Goal: Task Accomplishment & Management: Manage account settings

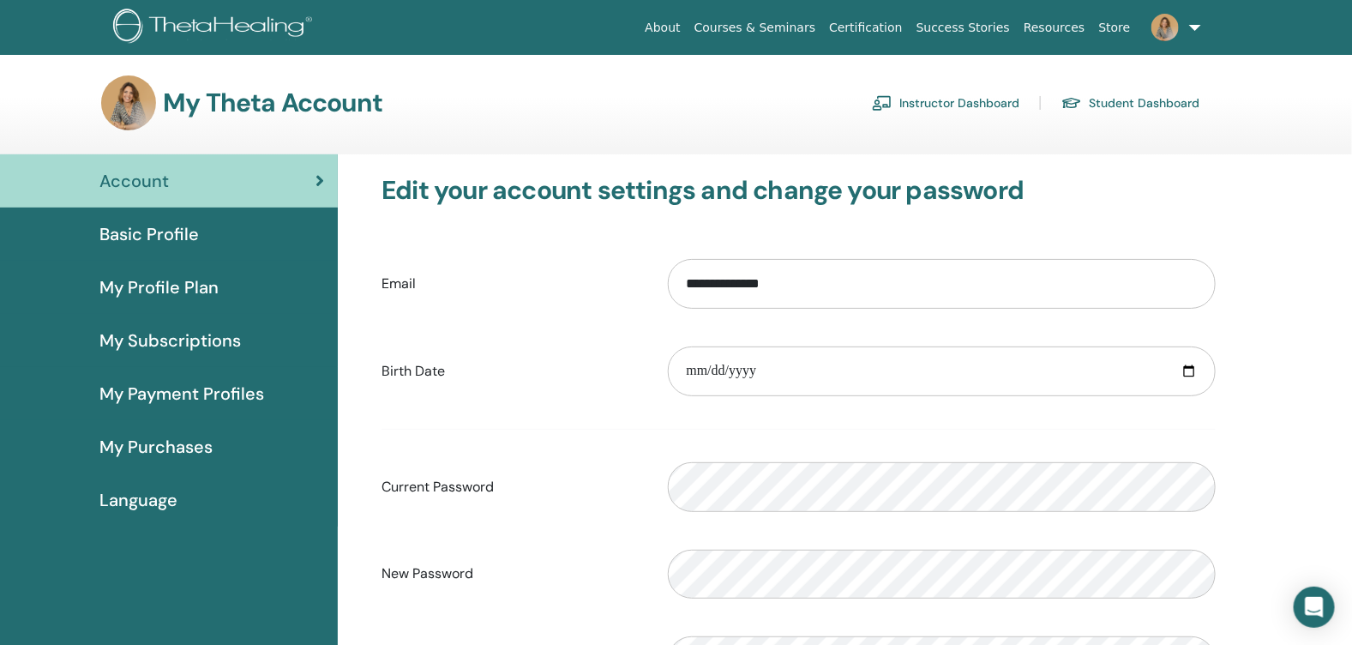
click at [951, 110] on link "Instructor Dashboard" at bounding box center [945, 102] width 147 height 27
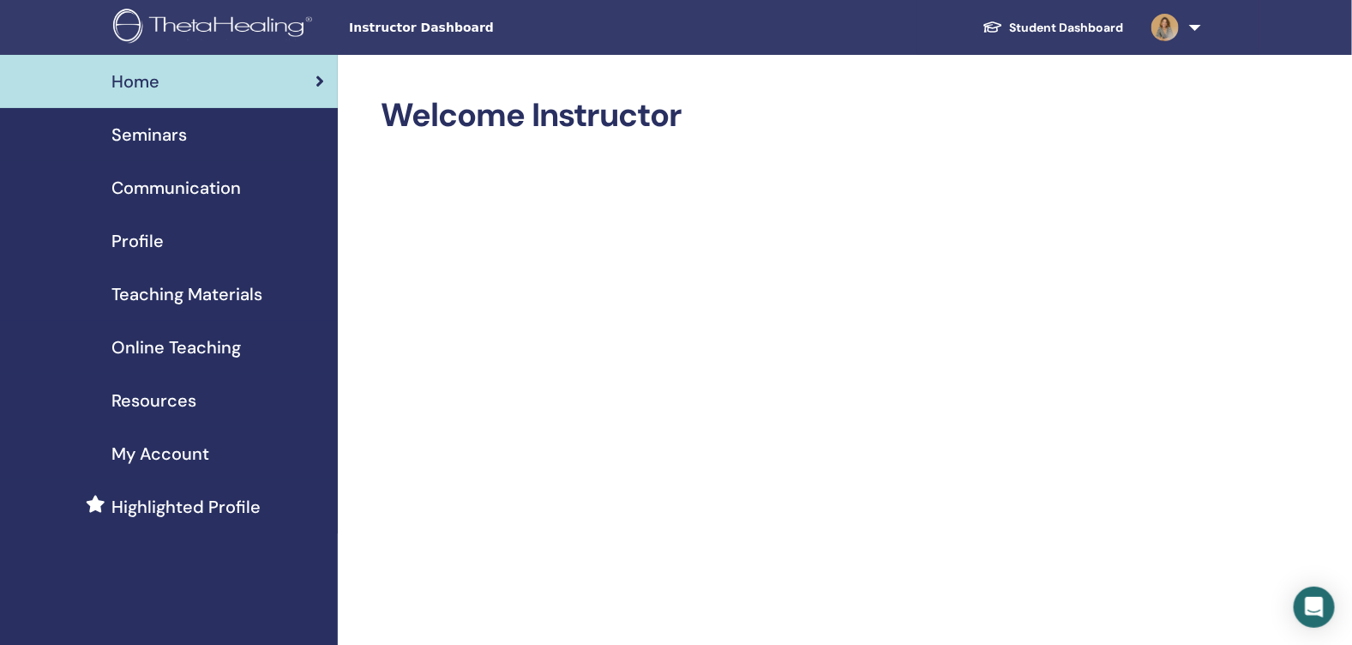
click at [153, 292] on span "Teaching Materials" at bounding box center [186, 294] width 151 height 26
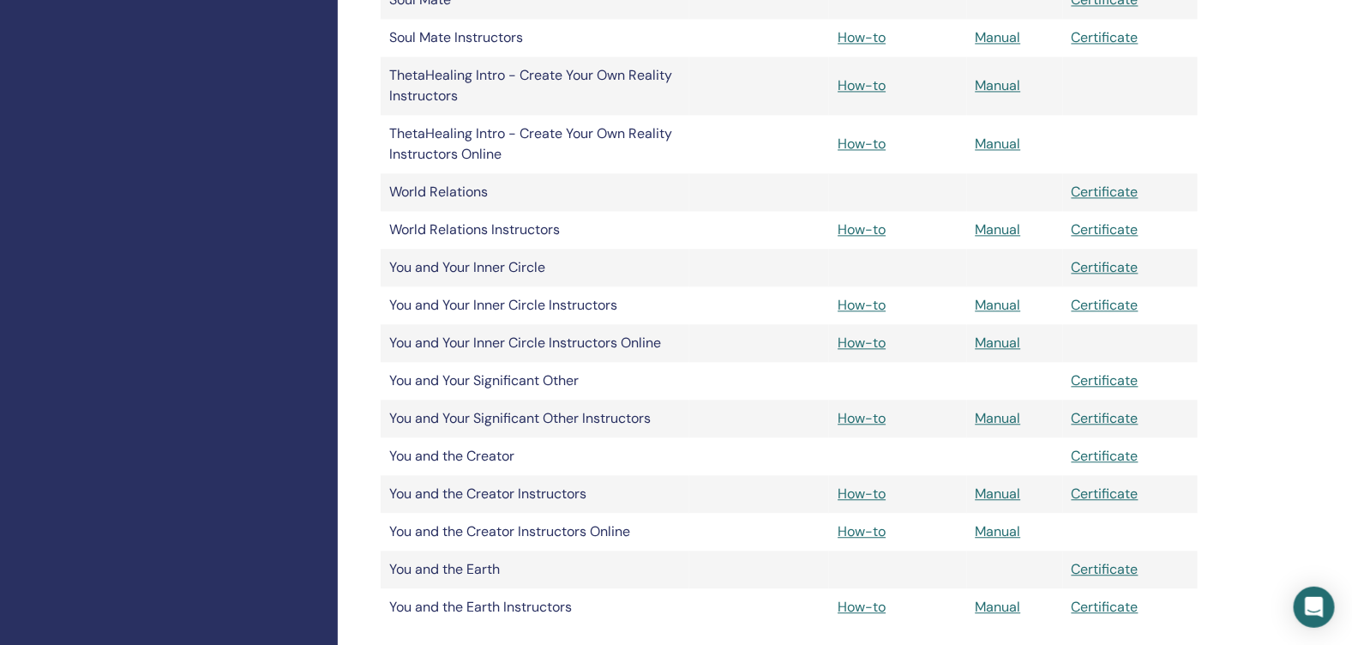
scroll to position [1542, 0]
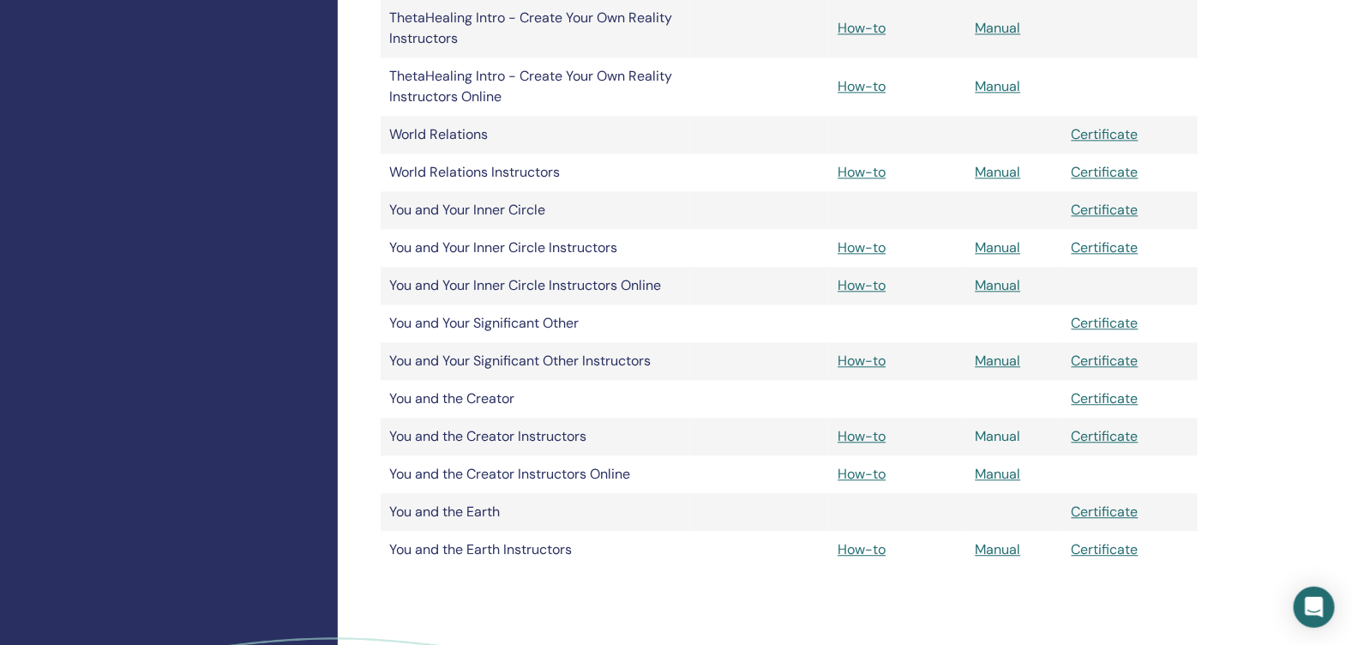
click at [995, 434] on link "Manual" at bounding box center [998, 436] width 45 height 18
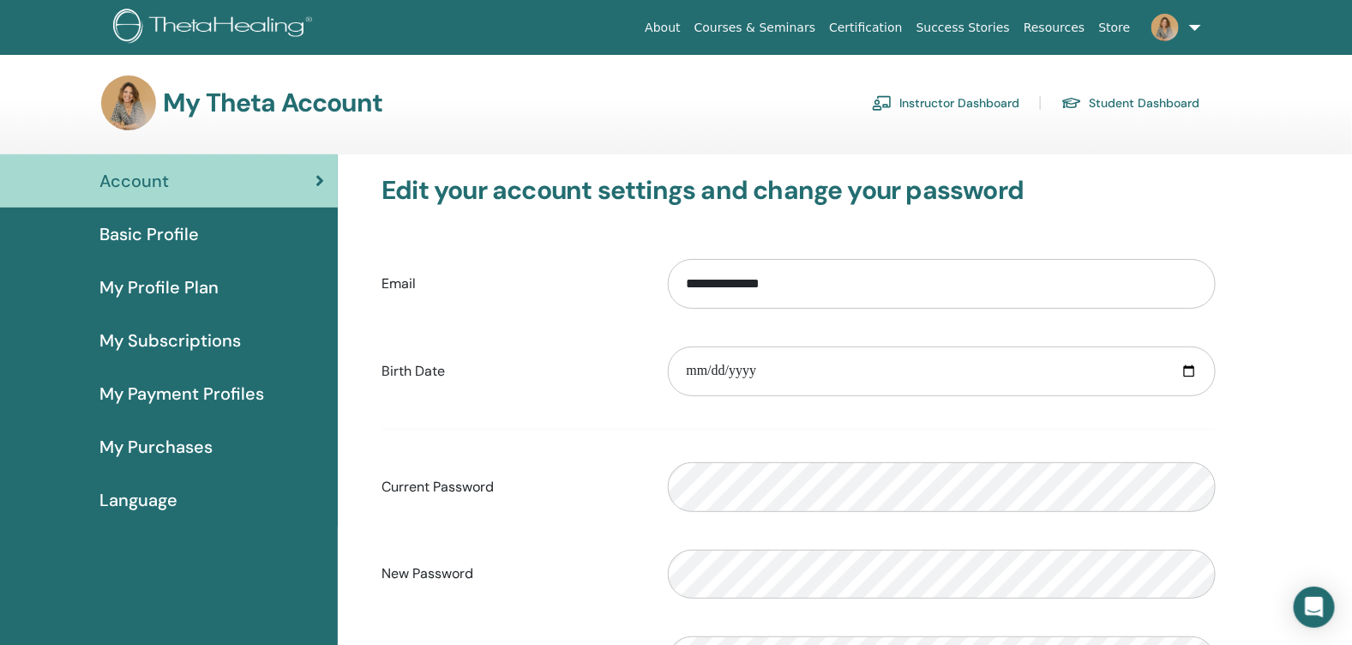
click at [957, 108] on link "Instructor Dashboard" at bounding box center [945, 102] width 147 height 27
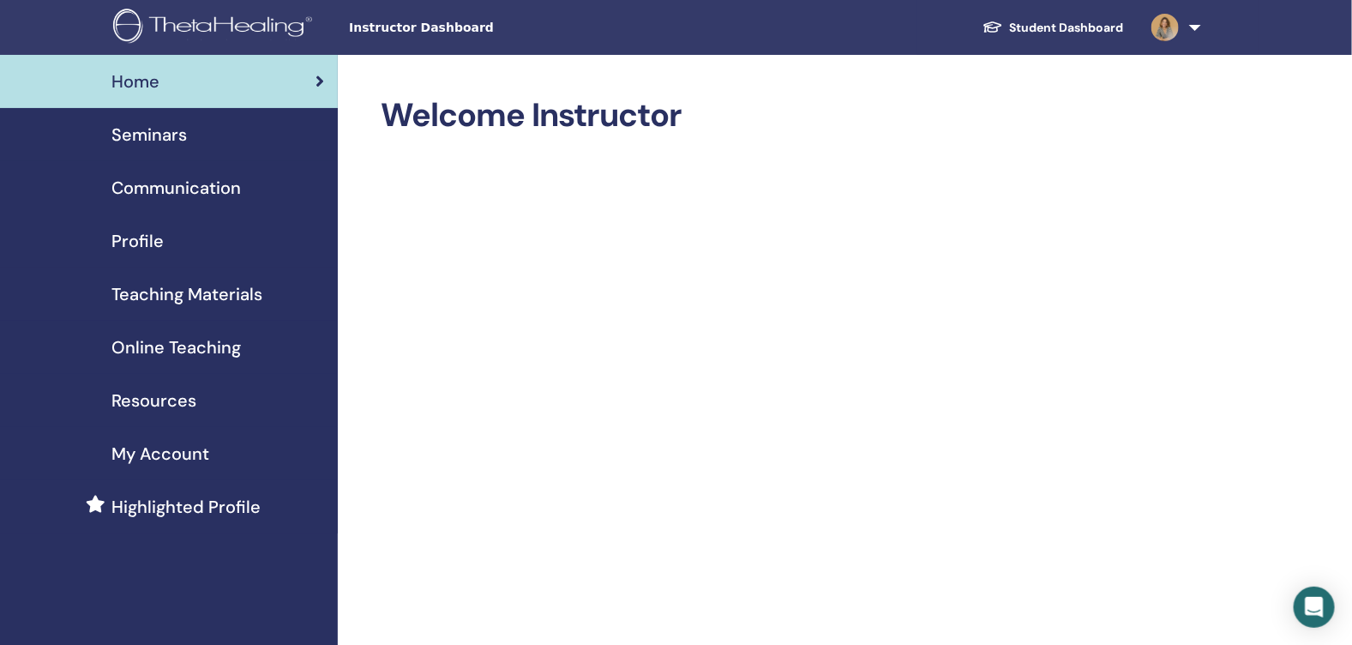
click at [125, 135] on span "Seminars" at bounding box center [148, 135] width 75 height 26
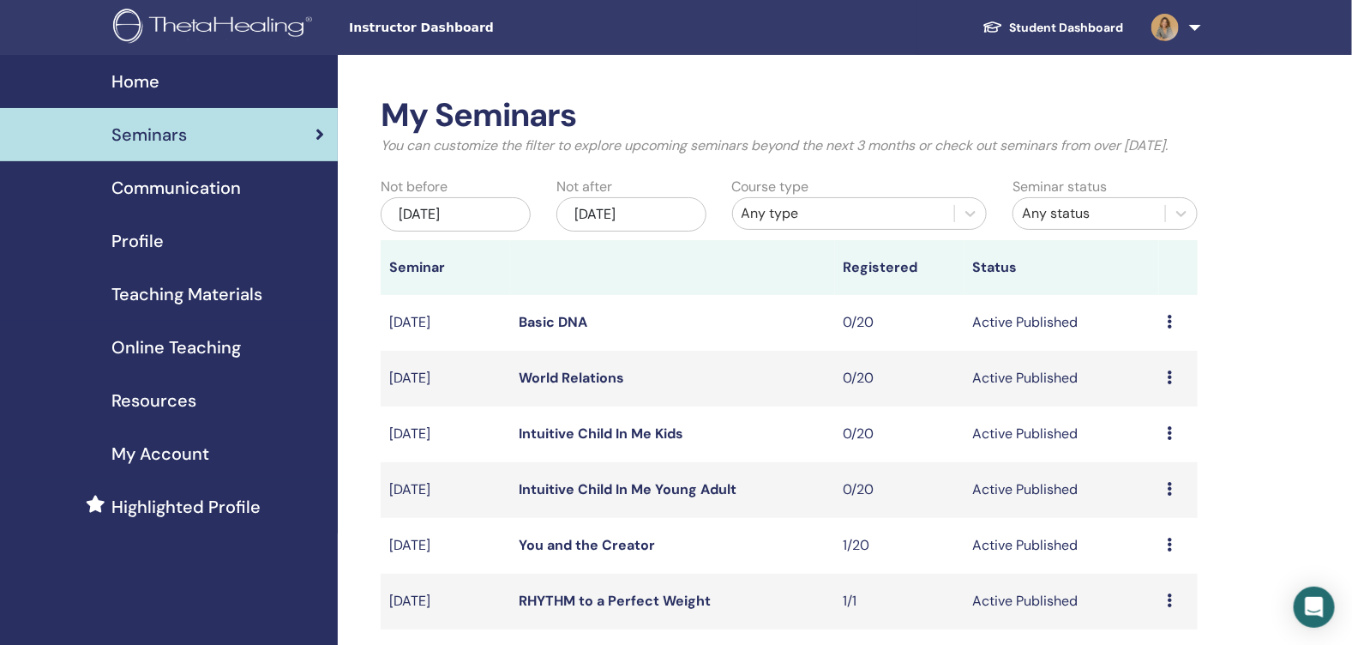
click at [1169, 32] on img at bounding box center [1164, 27] width 27 height 27
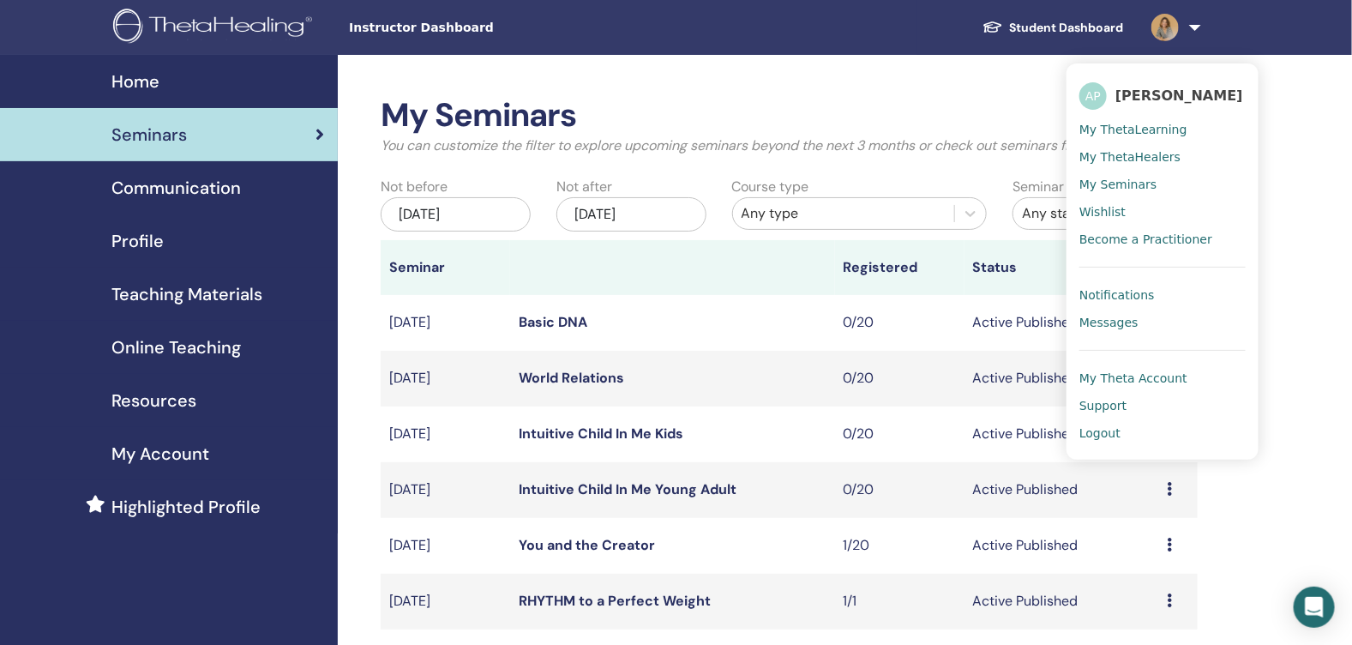
click at [145, 72] on span "Home" at bounding box center [135, 82] width 48 height 26
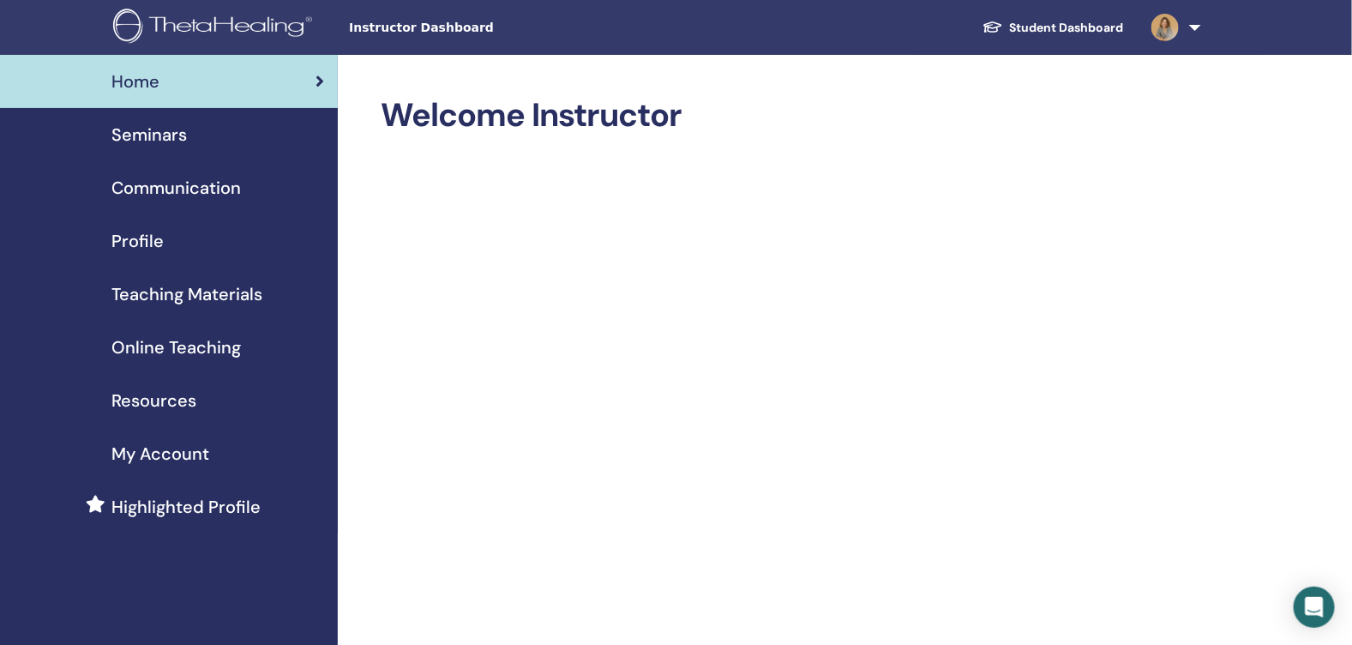
click at [245, 22] on img at bounding box center [215, 28] width 205 height 39
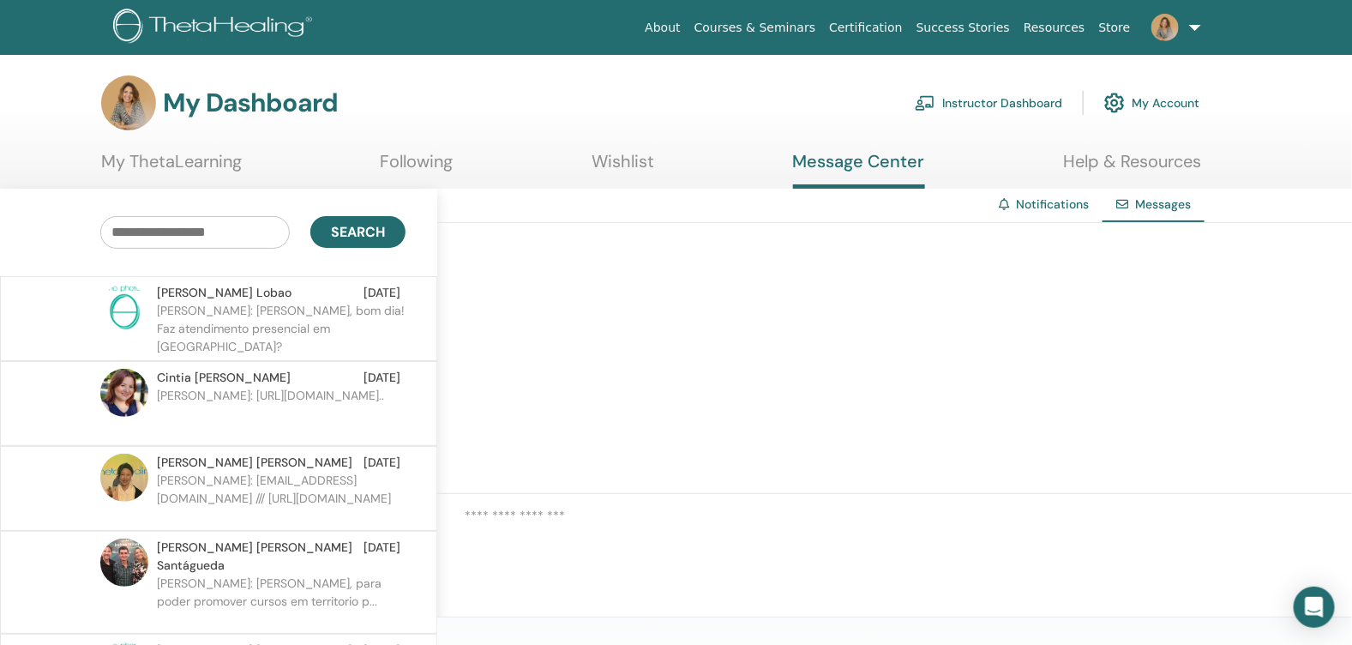
click at [1185, 31] on span at bounding box center [1164, 27] width 41 height 14
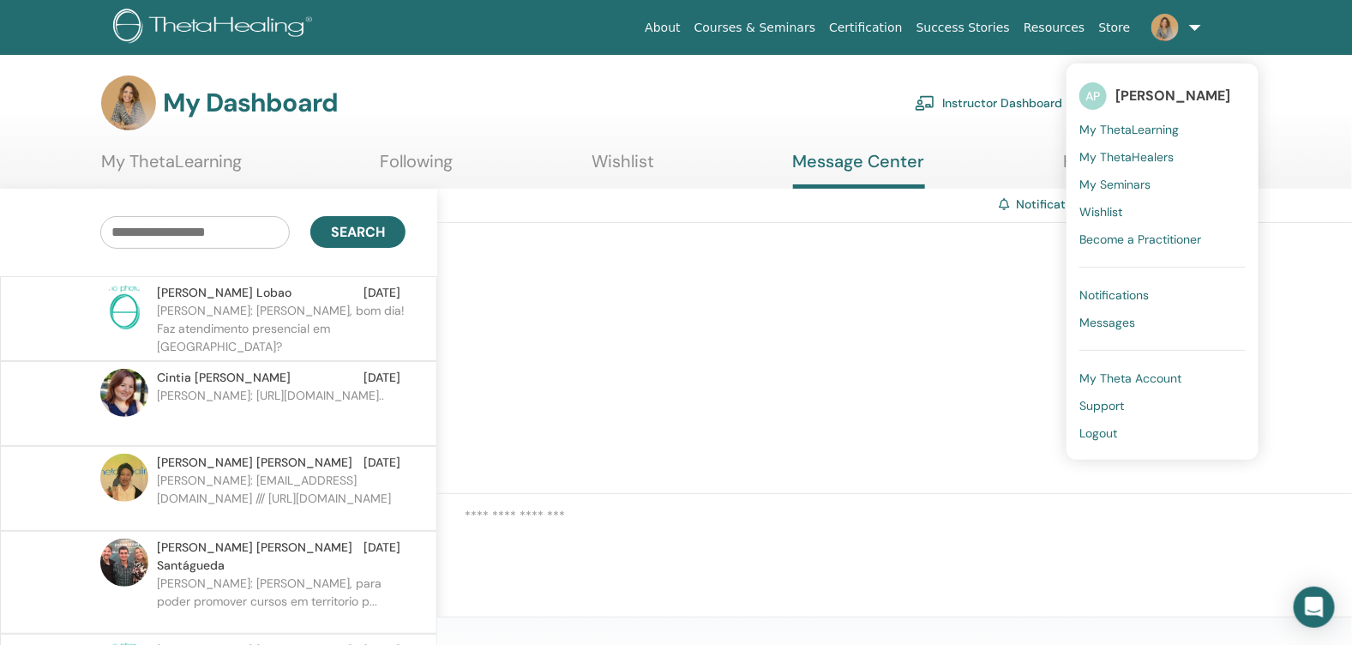
click at [1112, 290] on span "Notifications" at bounding box center [1113, 294] width 69 height 15
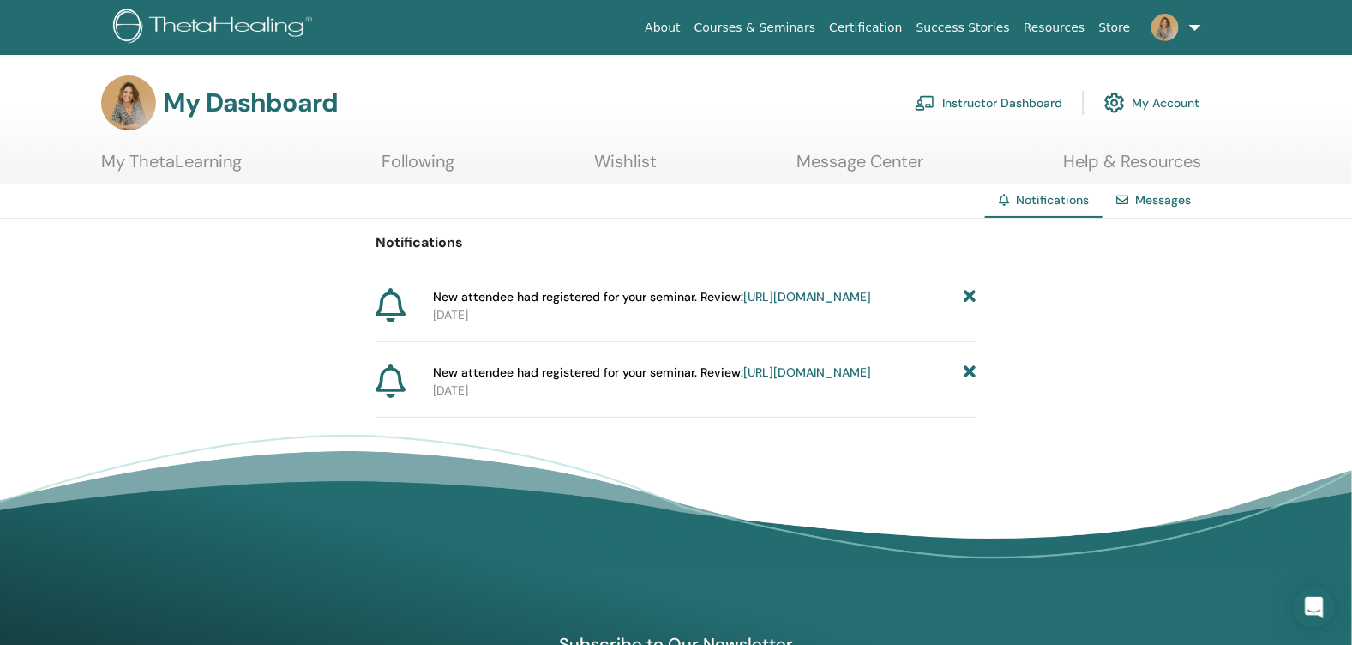
click at [520, 291] on span "New attendee had registered for your seminar. Review: https://member.thetaheali…" at bounding box center [652, 297] width 438 height 18
click at [743, 304] on link "https://member.thetahealing.com/instructor/seminar/358033/attendees" at bounding box center [807, 296] width 128 height 15
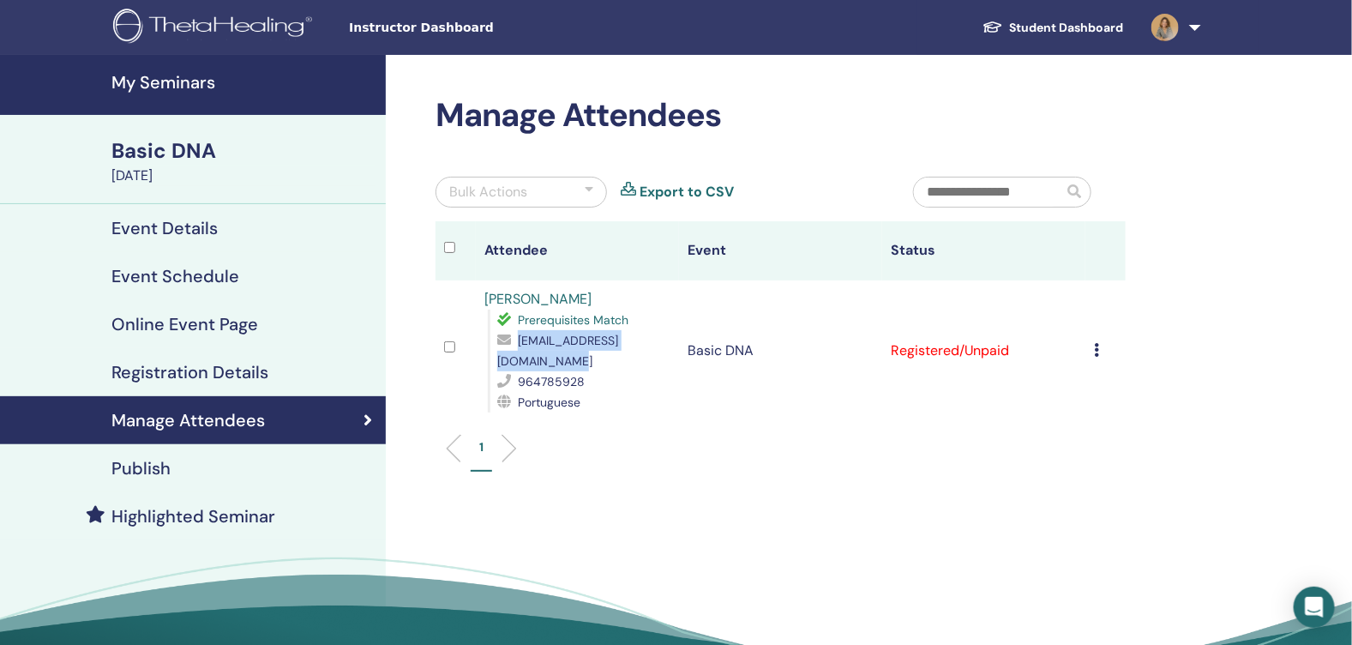
drag, startPoint x: 675, startPoint y: 355, endPoint x: 495, endPoint y: 352, distance: 179.2
click at [495, 352] on td "[PERSON_NAME] Prerequisites Match [EMAIL_ADDRESS][DOMAIN_NAME] 964785928 Portug…" at bounding box center [577, 350] width 203 height 141
copy span "[EMAIL_ADDRESS][DOMAIN_NAME]"
click at [172, 428] on h4 "Manage Attendees" at bounding box center [187, 420] width 153 height 21
click at [149, 140] on div "Basic DNA" at bounding box center [243, 150] width 264 height 29
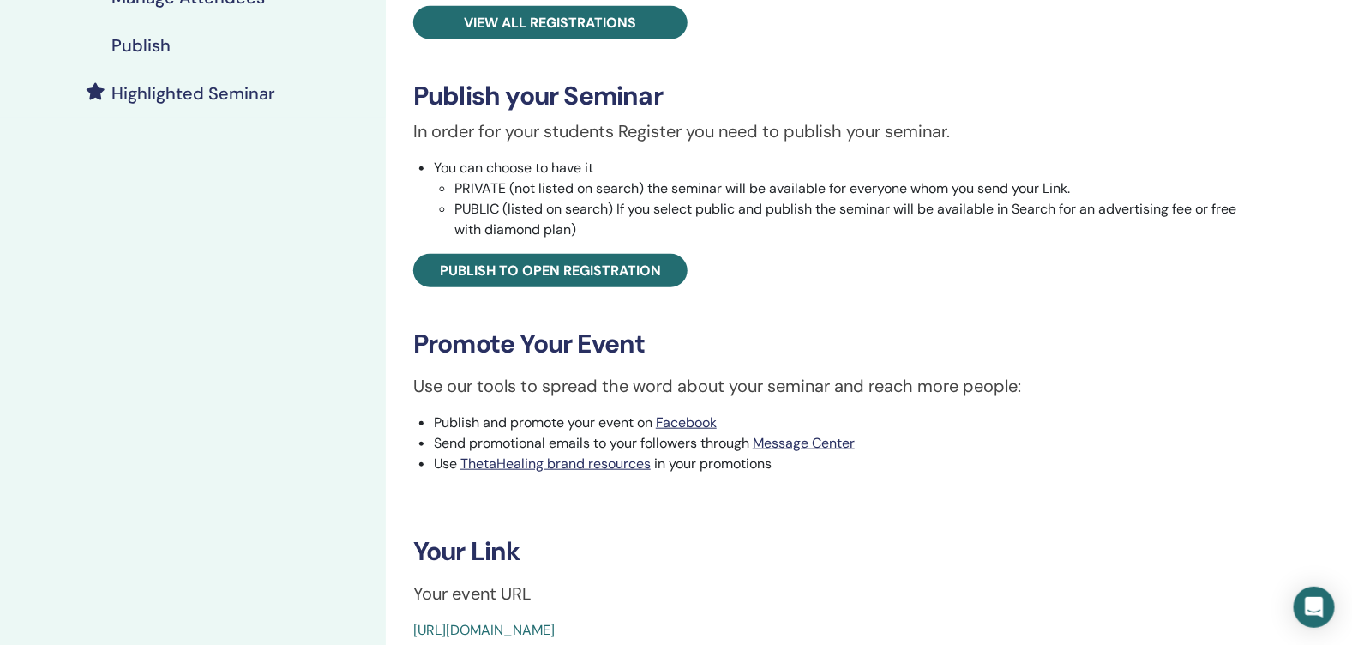
scroll to position [428, 0]
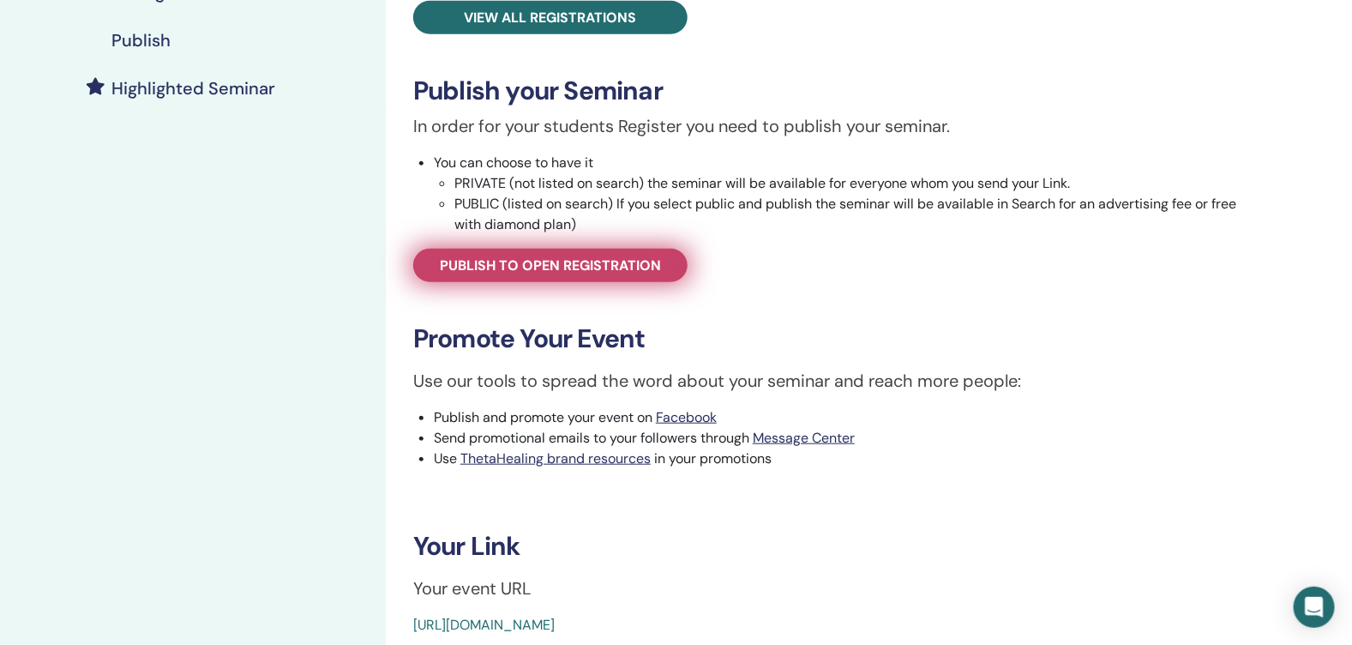
click at [545, 273] on link "Publish to open registration" at bounding box center [550, 265] width 274 height 33
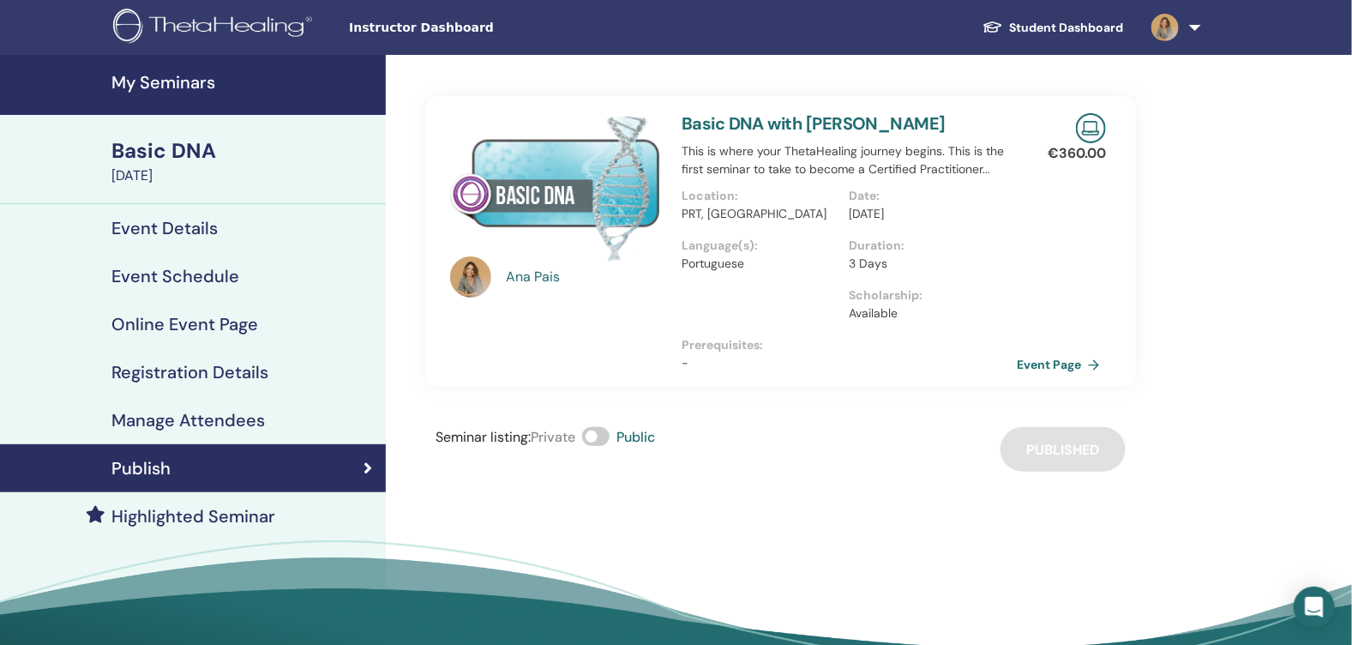
click at [105, 152] on link "Basic DNA November 29, 2025" at bounding box center [243, 161] width 285 height 50
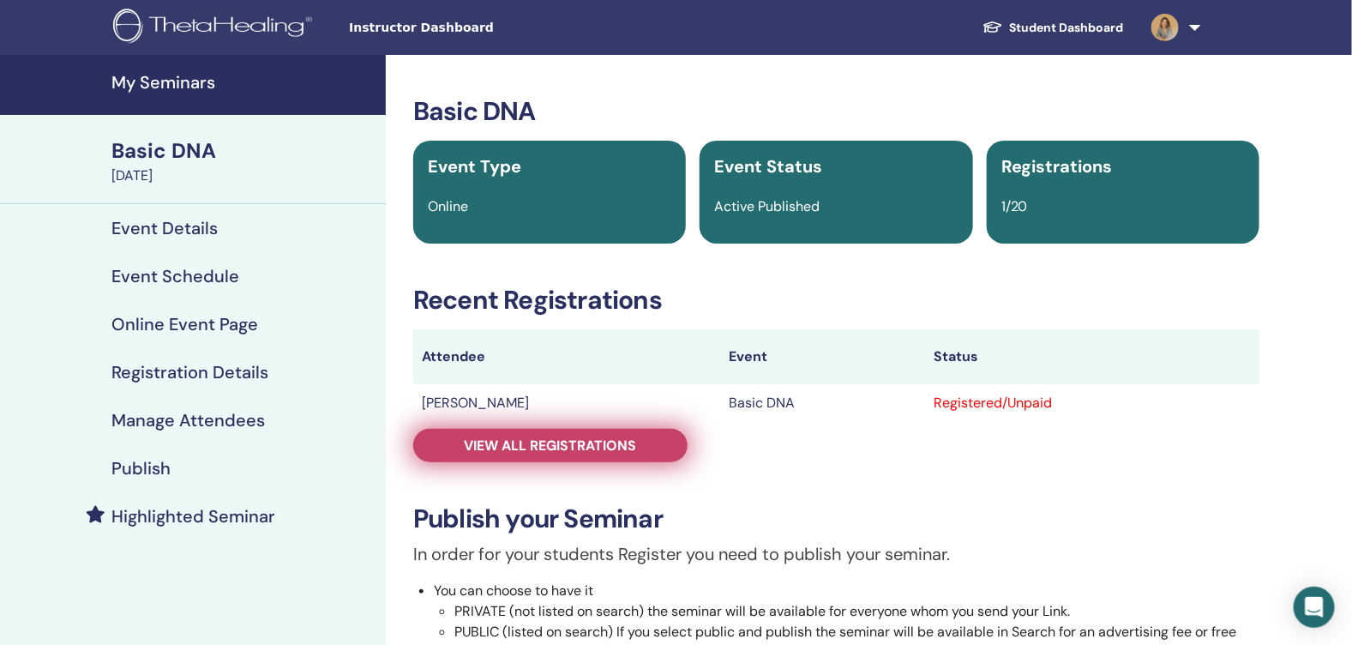
click at [507, 436] on span "View all registrations" at bounding box center [551, 445] width 172 height 18
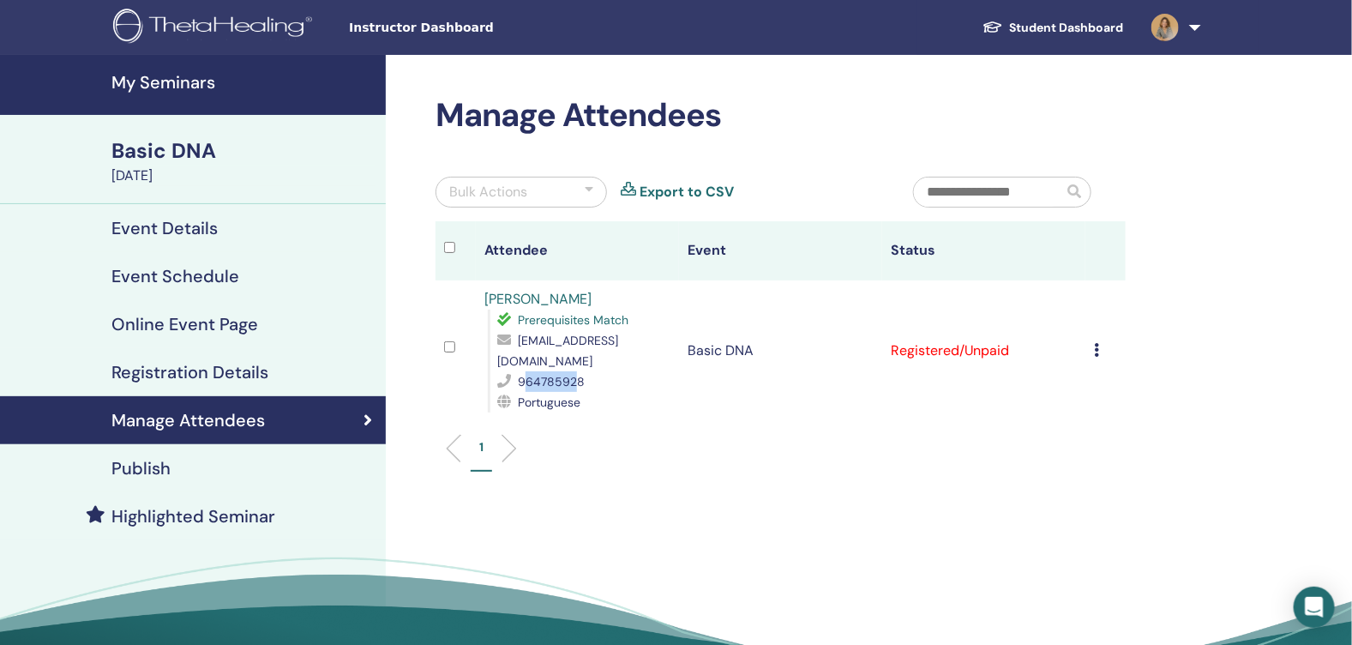
drag, startPoint x: 578, startPoint y: 381, endPoint x: 521, endPoint y: 378, distance: 56.6
click at [521, 378] on span "964785928" at bounding box center [551, 381] width 67 height 15
drag, startPoint x: 521, startPoint y: 378, endPoint x: 594, endPoint y: 378, distance: 72.9
click at [570, 376] on span "964785928" at bounding box center [551, 381] width 67 height 15
drag, startPoint x: 590, startPoint y: 379, endPoint x: 519, endPoint y: 375, distance: 71.2
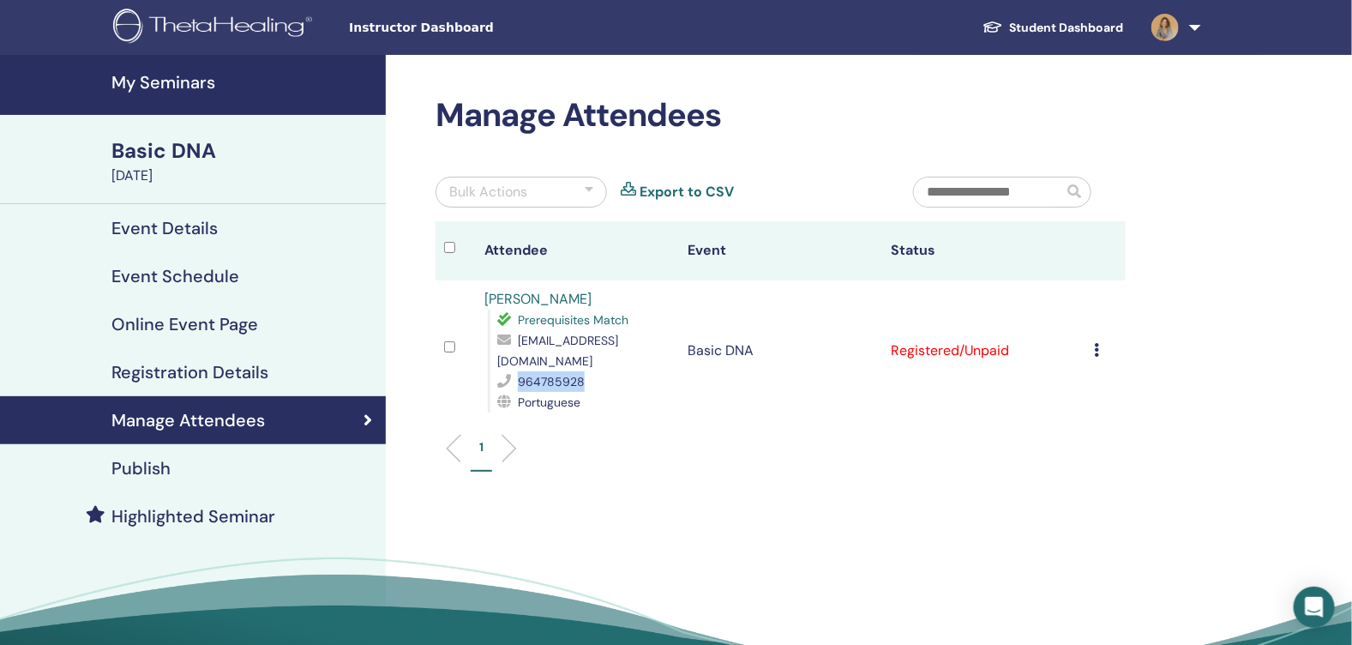
click at [519, 375] on div "964785928" at bounding box center [583, 381] width 173 height 21
copy span "964785928"
click at [152, 92] on h4 "My Seminars" at bounding box center [243, 82] width 264 height 21
